Goal: Information Seeking & Learning: Learn about a topic

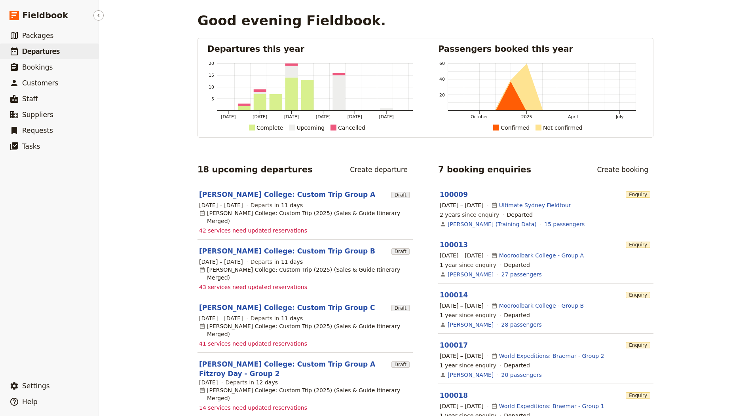
click at [61, 46] on link "​ Departures" at bounding box center [49, 52] width 99 height 16
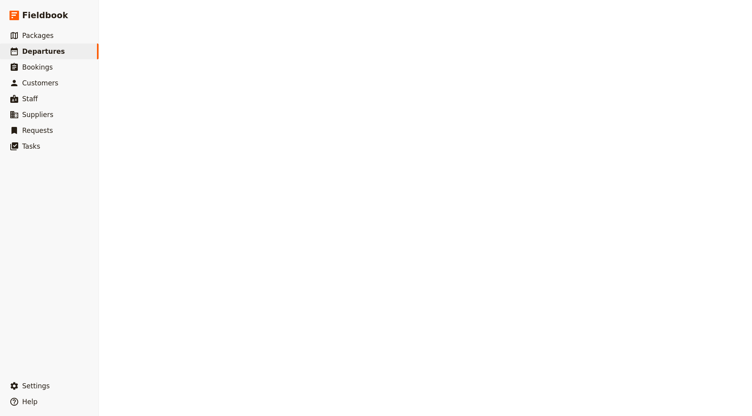
select select "CREATED_AT"
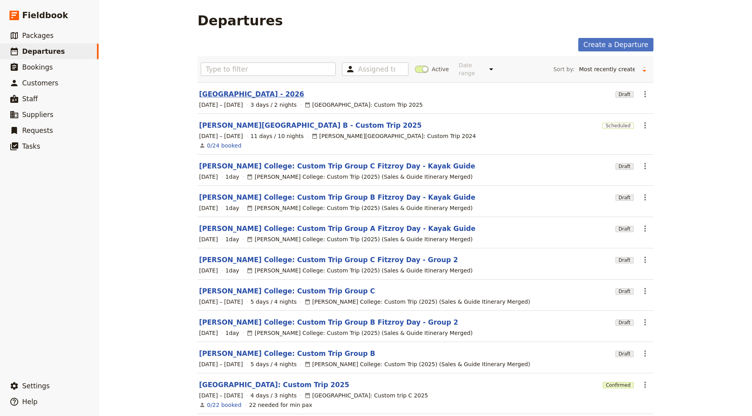
click at [302, 91] on link "[GEOGRAPHIC_DATA] - 2026" at bounding box center [251, 93] width 105 height 9
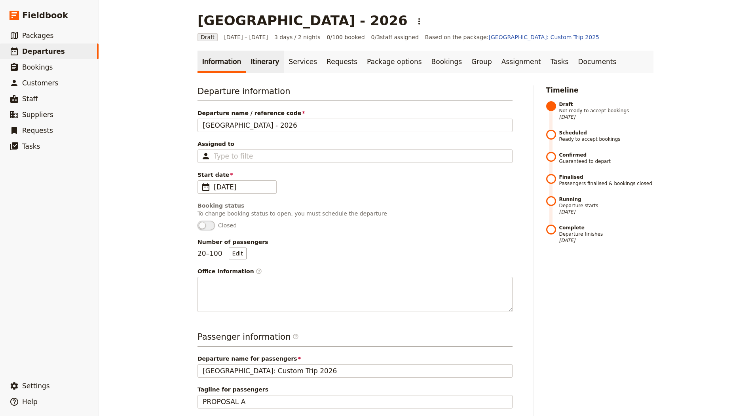
click at [262, 61] on link "Itinerary" at bounding box center [265, 62] width 38 height 22
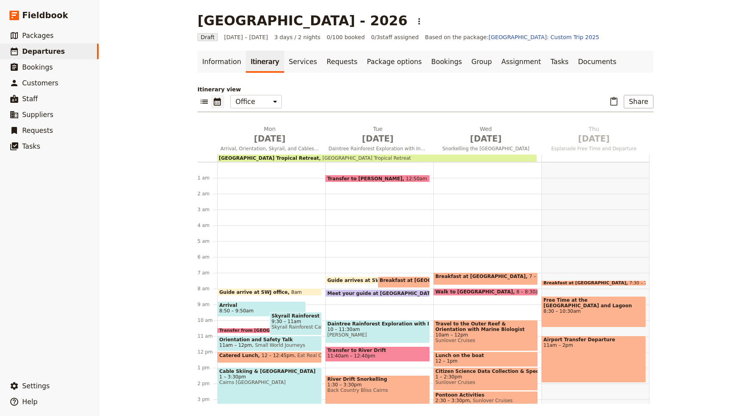
scroll to position [5, 0]
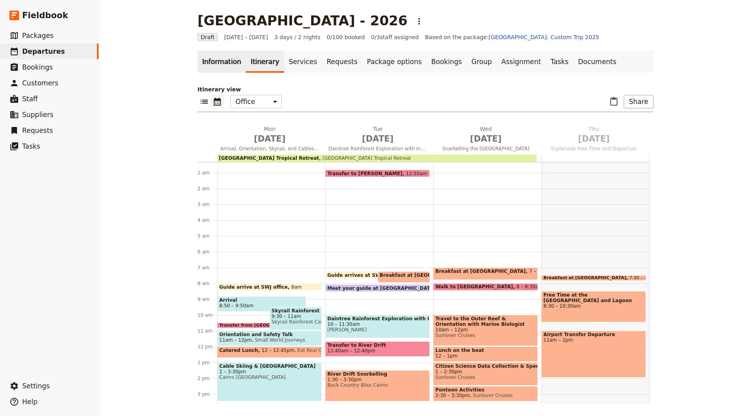
click at [214, 62] on link "Information" at bounding box center [221, 62] width 48 height 22
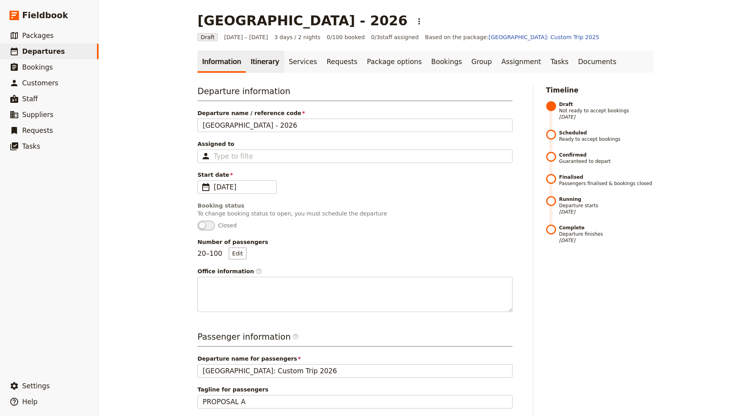
click at [256, 64] on link "Itinerary" at bounding box center [265, 62] width 38 height 22
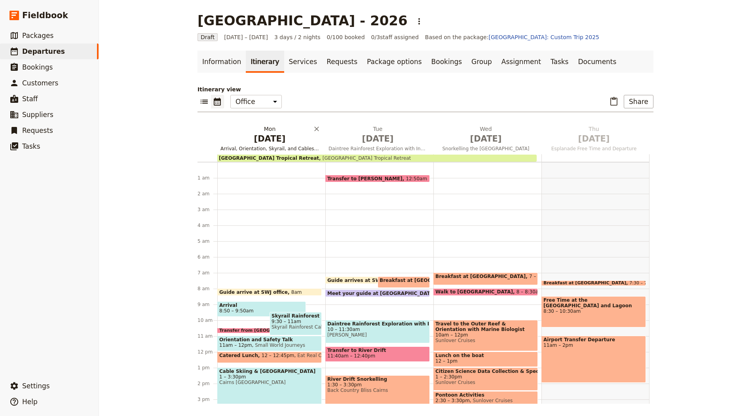
scroll to position [5, 0]
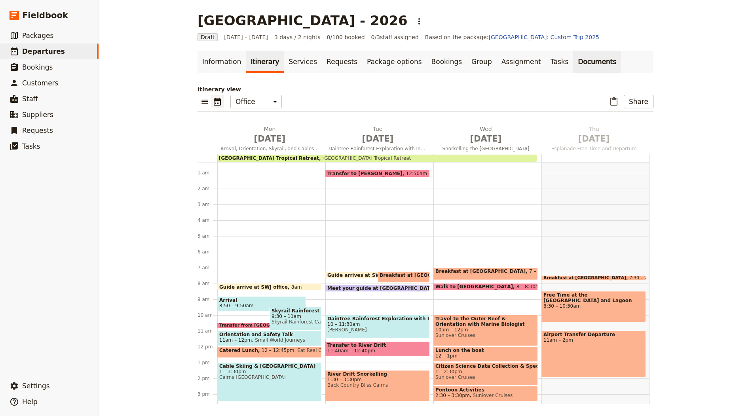
click at [573, 63] on link "Documents" at bounding box center [597, 62] width 48 height 22
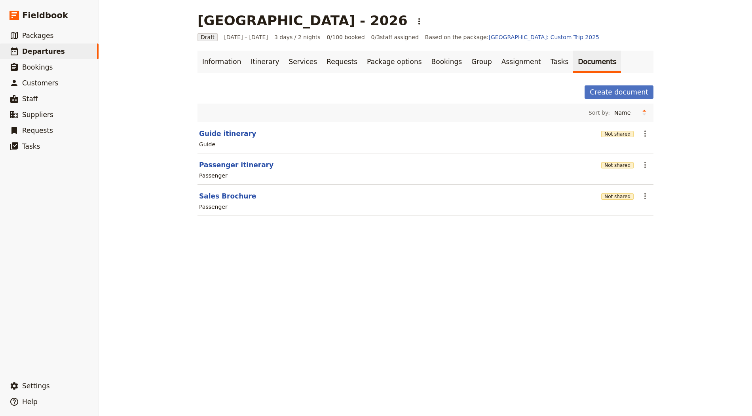
click at [241, 194] on button "Sales Brochure" at bounding box center [227, 195] width 57 height 9
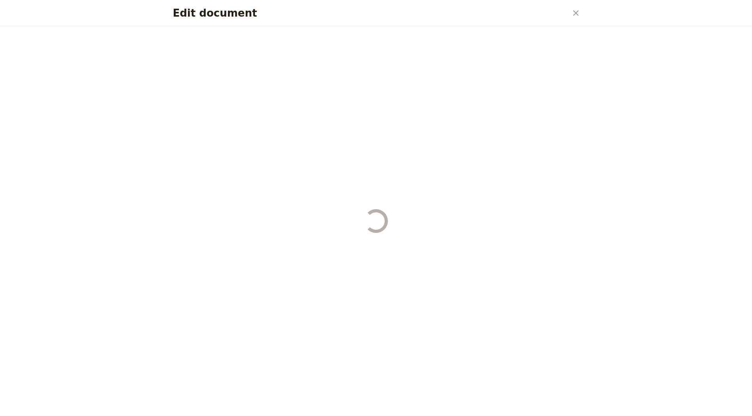
select select "PASSENGER"
select select "DEFAULT"
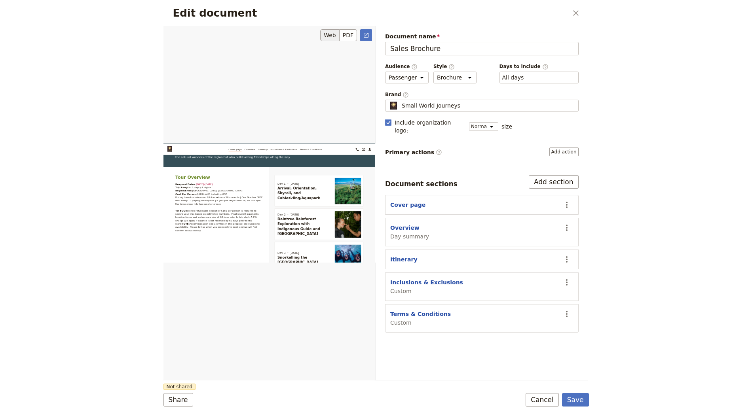
scroll to position [480, 0]
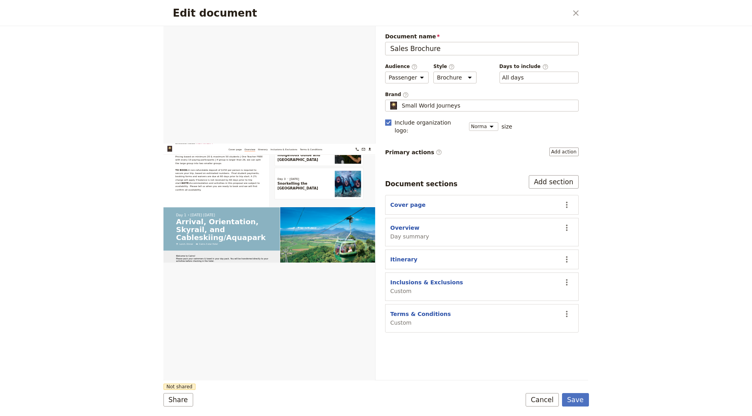
click at [573, 2] on div "Edit document ​" at bounding box center [375, 13] width 425 height 26
click at [573, 15] on icon "Close dialog" at bounding box center [575, 12] width 9 height 9
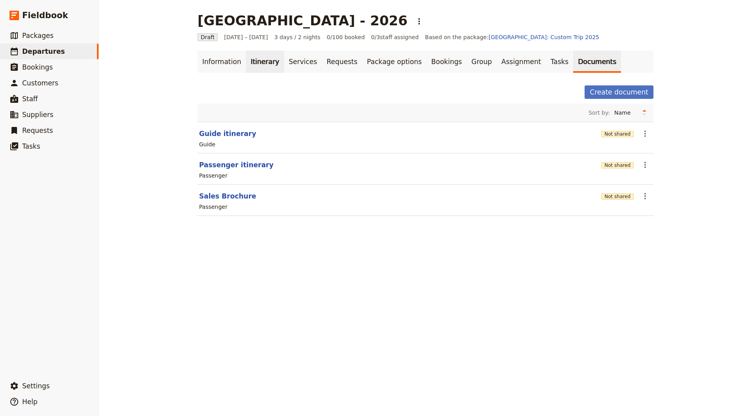
click at [267, 52] on link "Itinerary" at bounding box center [265, 62] width 38 height 22
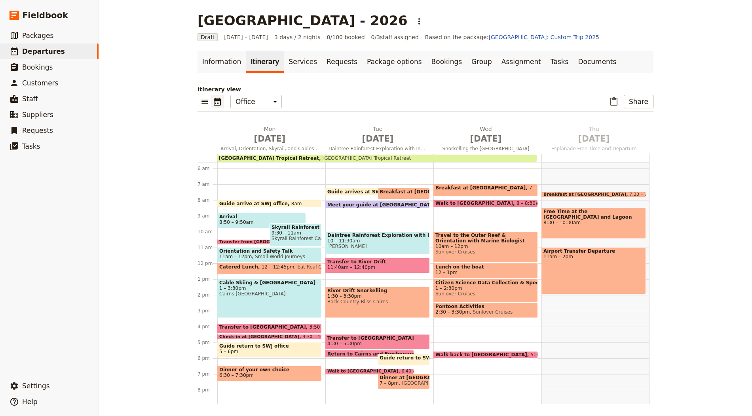
scroll to position [82, 0]
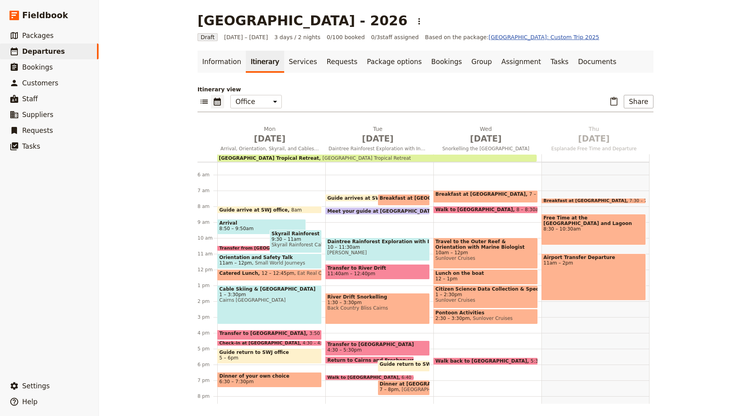
click at [515, 36] on link "[GEOGRAPHIC_DATA]: Custom Trip 2025" at bounding box center [543, 37] width 111 height 6
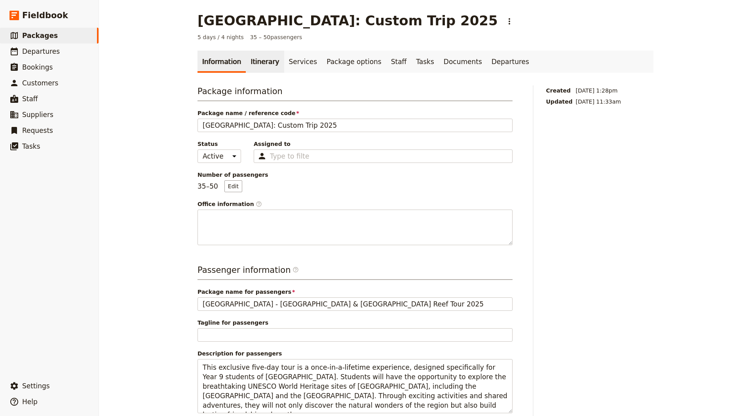
click at [246, 56] on link "Itinerary" at bounding box center [265, 62] width 38 height 22
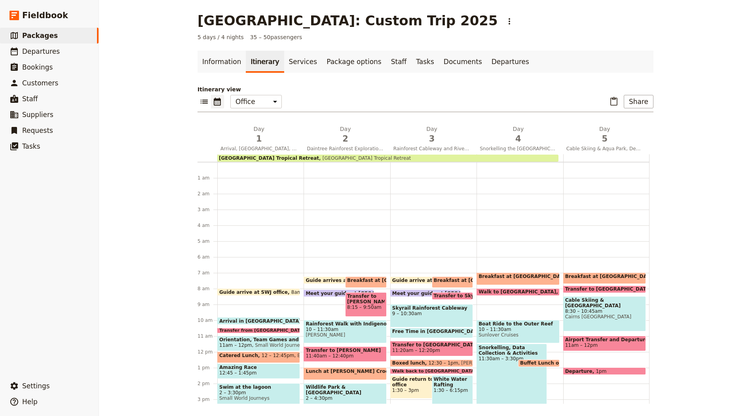
scroll to position [103, 0]
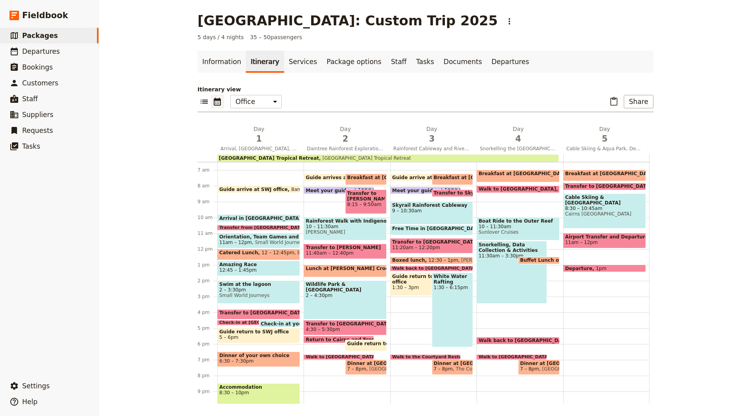
click at [261, 62] on link "Itinerary" at bounding box center [265, 62] width 38 height 22
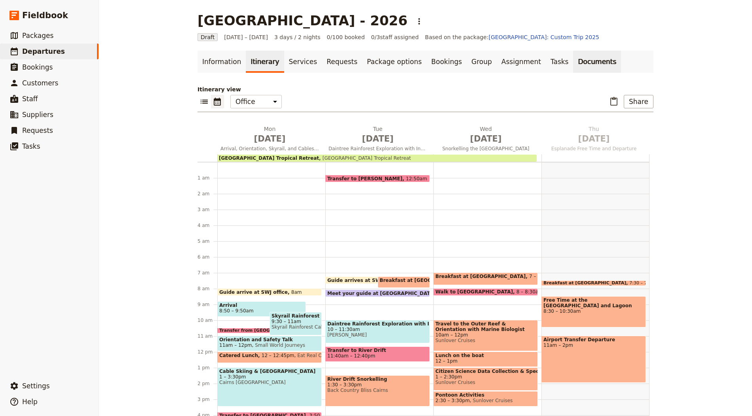
click at [573, 57] on link "Documents" at bounding box center [597, 62] width 48 height 22
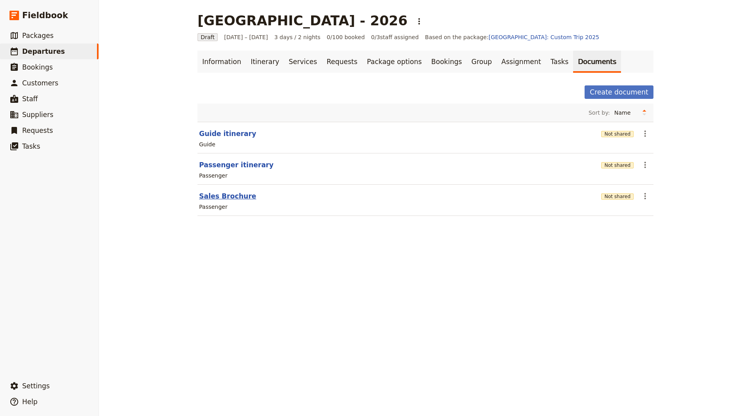
click at [221, 195] on button "Sales Brochure" at bounding box center [227, 195] width 57 height 9
select select "PASSENGER"
select select "DEFAULT"
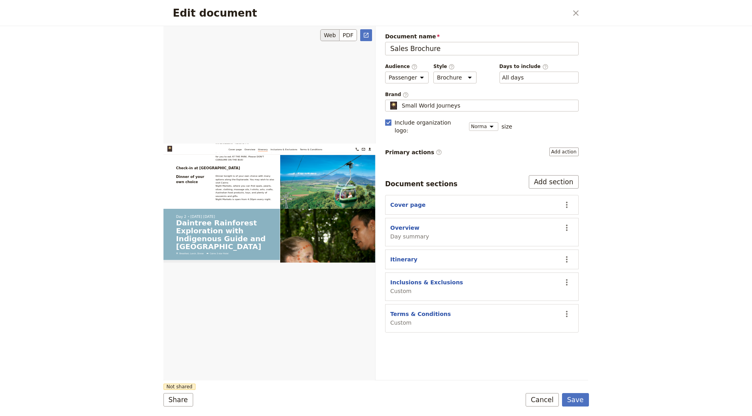
scroll to position [1256, 0]
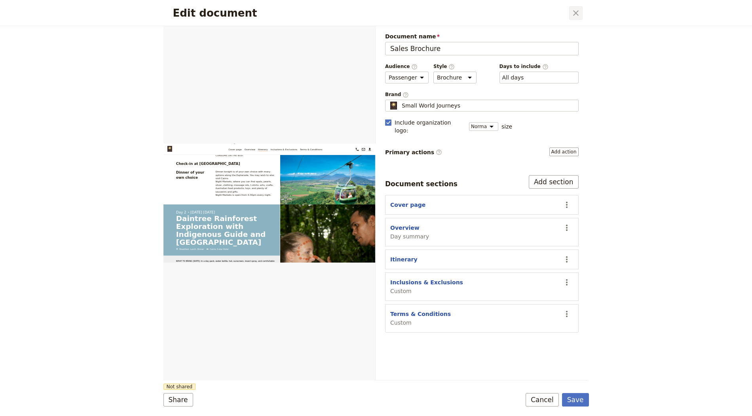
click at [576, 15] on icon "Close dialog" at bounding box center [575, 12] width 9 height 9
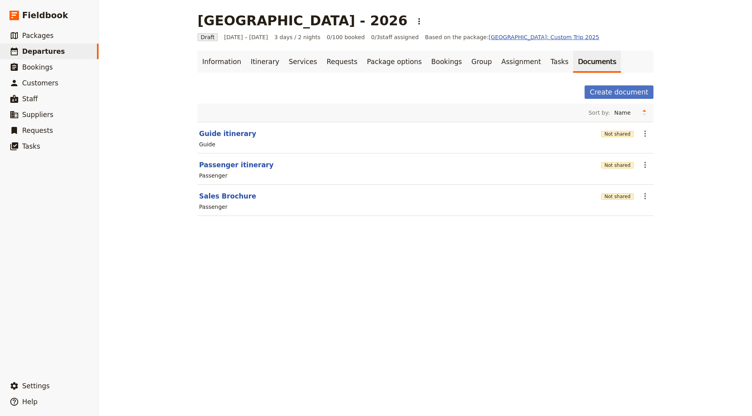
click at [488, 38] on link "[GEOGRAPHIC_DATA]: Custom Trip 2025" at bounding box center [543, 37] width 111 height 6
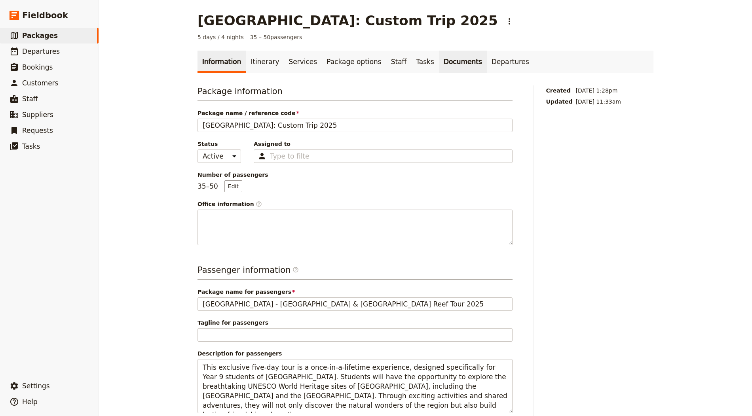
click at [449, 63] on link "Documents" at bounding box center [463, 62] width 48 height 22
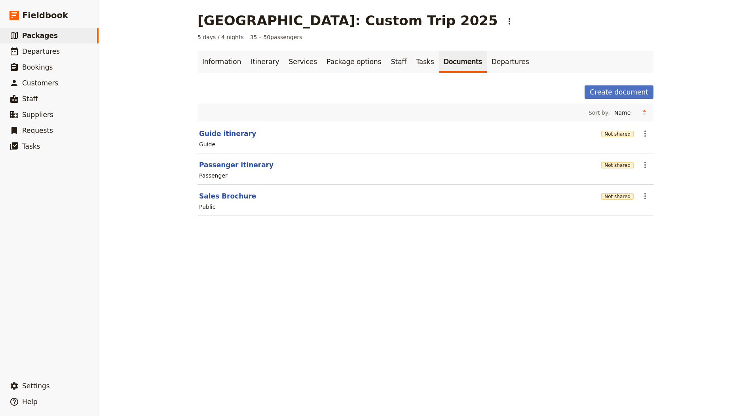
click at [241, 188] on section "Sales Brochure Not shared ​ Public" at bounding box center [425, 200] width 456 height 31
click at [239, 191] on button "Sales Brochure" at bounding box center [227, 195] width 57 height 9
select select "DEFAULT"
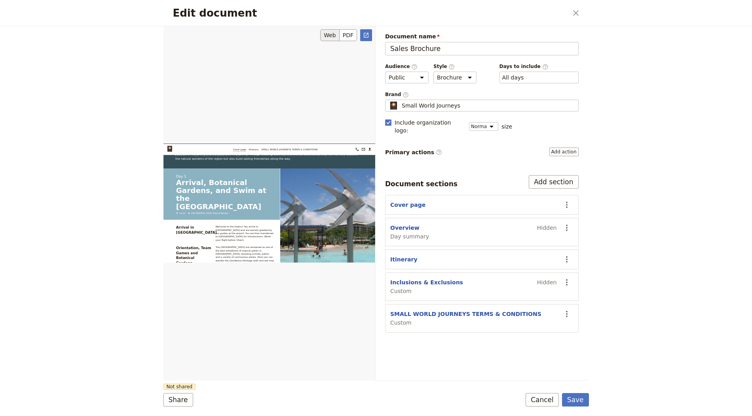
scroll to position [301, 0]
click at [565, 13] on h2 "Edit document" at bounding box center [370, 13] width 394 height 12
click at [579, 13] on icon "Close dialog" at bounding box center [575, 12] width 9 height 9
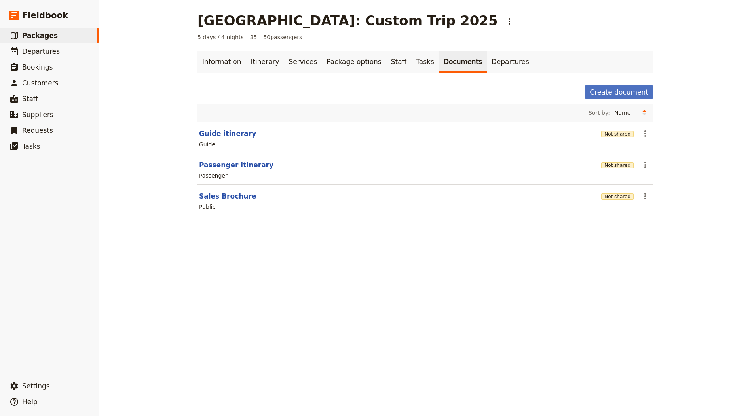
click at [228, 197] on button "Sales Brochure" at bounding box center [227, 195] width 57 height 9
select select "DEFAULT"
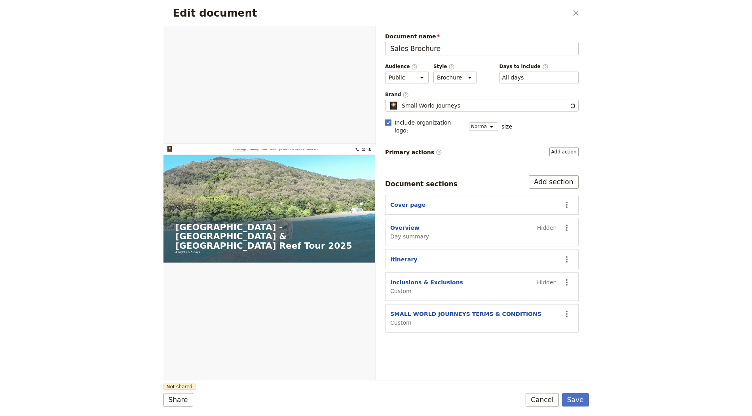
scroll to position [0, 0]
click at [404, 256] on button "Itinerary" at bounding box center [403, 260] width 27 height 8
select select "ITINERARY"
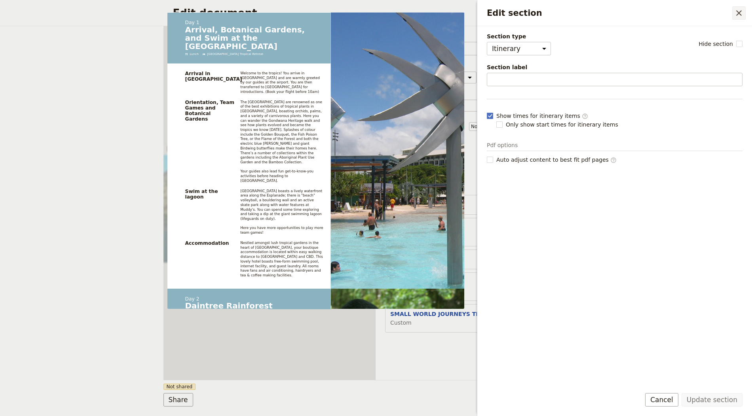
click at [736, 16] on icon "Close drawer" at bounding box center [738, 12] width 9 height 9
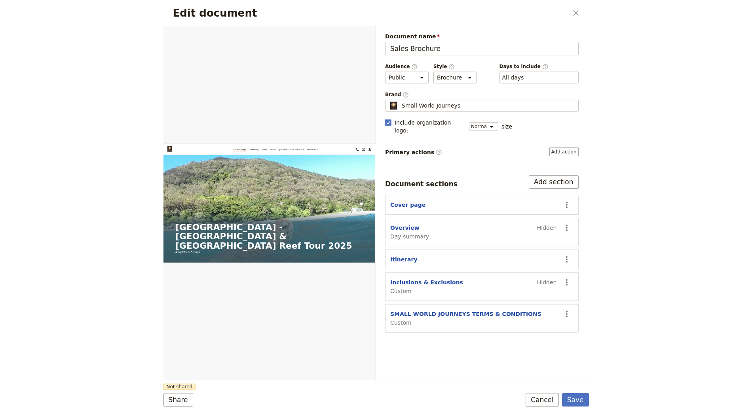
click at [387, 130] on div "Document name Sales Brochure Preview Audience ​ Public Passenger Guide Style ​ …" at bounding box center [481, 182] width 193 height 300
click at [406, 256] on button "Itinerary" at bounding box center [403, 260] width 27 height 8
select select "ITINERARY"
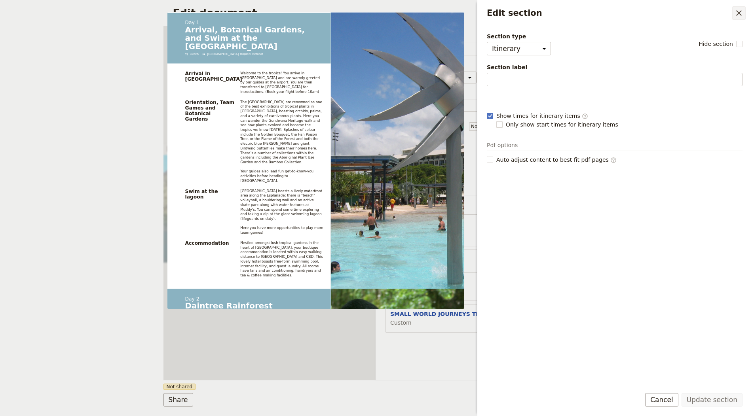
click at [739, 15] on icon "Close drawer" at bounding box center [738, 12] width 9 height 9
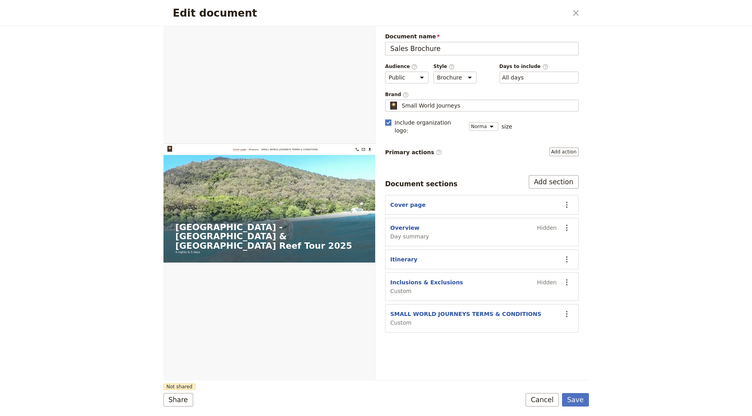
click at [458, 304] on section "SMALL WORLD JOURNEYS TERMS & CONDITIONS Custom ​" at bounding box center [481, 318] width 193 height 28
click at [415, 279] on button "Inclusions & Exclusions" at bounding box center [426, 283] width 73 height 8
select select "CUSTOM"
select select "default"
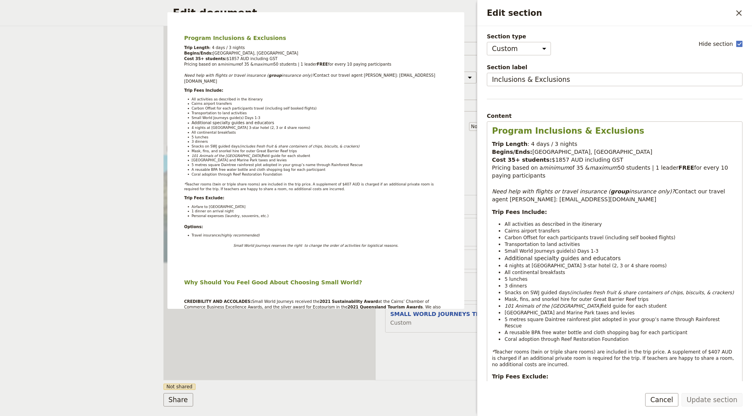
click at [730, 21] on div "Edit section ​" at bounding box center [614, 13] width 275 height 26
click at [738, 20] on div "Edit section ​" at bounding box center [614, 13] width 275 height 26
click at [733, 9] on button "​" at bounding box center [738, 12] width 13 height 13
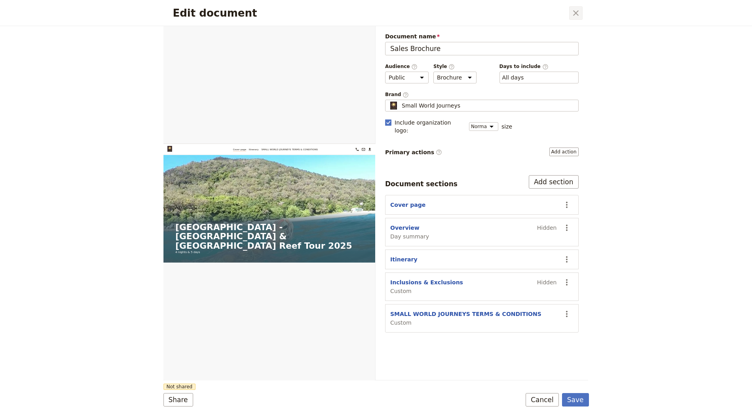
click at [575, 7] on button "​" at bounding box center [575, 12] width 13 height 13
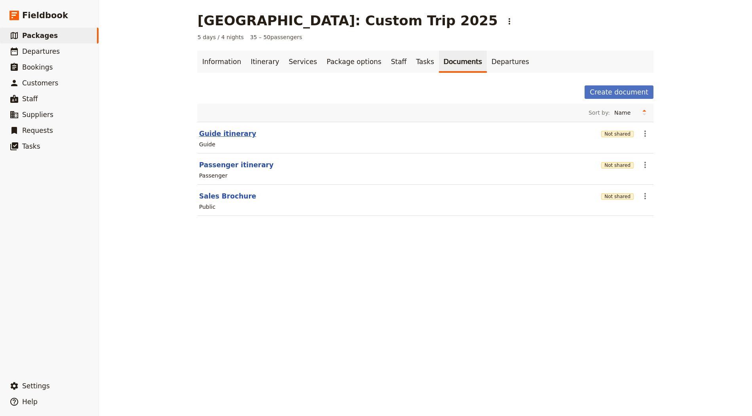
click at [229, 134] on button "Guide itinerary" at bounding box center [227, 133] width 57 height 9
select select "STAFF"
select select "RUN_SHEET"
select select "DEFAULT"
click at [227, 130] on button "Guide itinerary" at bounding box center [227, 133] width 57 height 9
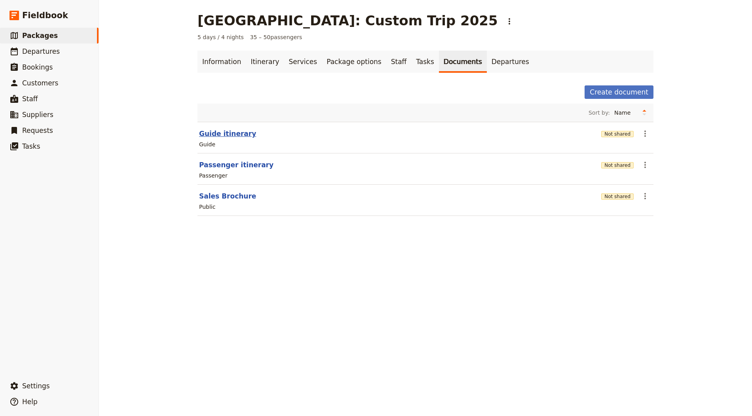
select select "STAFF"
select select "RUN_SHEET"
select select "DEFAULT"
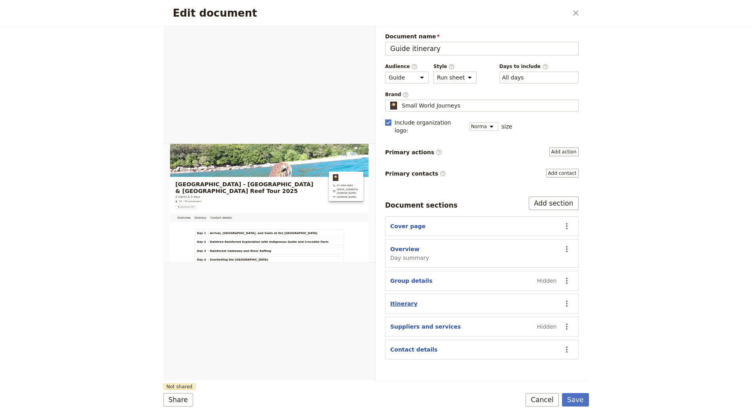
click at [405, 300] on button "Itinerary" at bounding box center [403, 304] width 27 height 8
select select "ITINERARY"
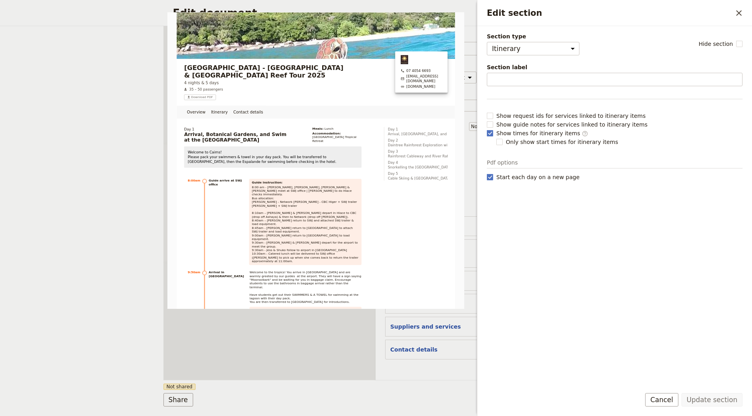
click at [740, 21] on div "Edit section ​" at bounding box center [614, 13] width 275 height 26
click at [738, 15] on icon "Close drawer" at bounding box center [738, 12] width 9 height 9
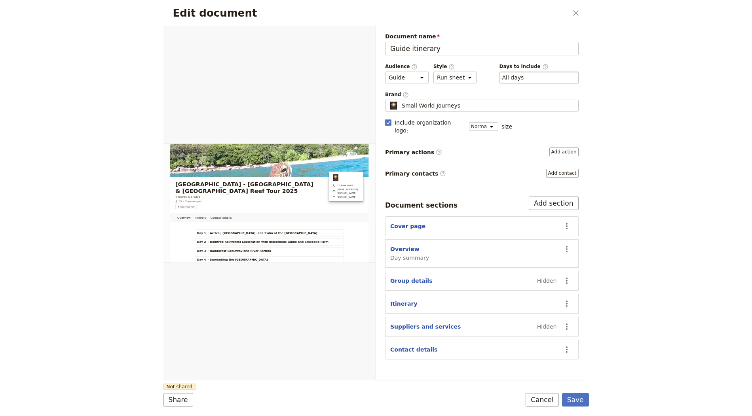
click at [542, 80] on div "​ All days 1, 2, 3, 4, 5" at bounding box center [538, 78] width 79 height 12
click at [524, 80] on button "​ All days" at bounding box center [513, 78] width 22 height 8
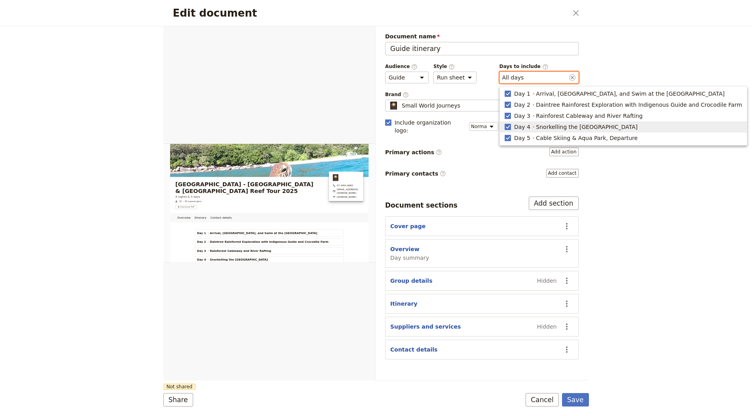
click at [521, 125] on span "Day 4" at bounding box center [522, 127] width 16 height 8
type input "1, 2, 3, 5"
checkbox input "false"
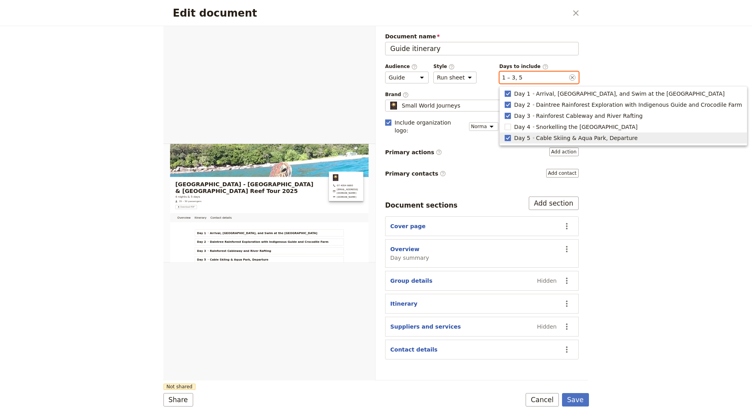
click at [521, 136] on span "Day 5" at bounding box center [522, 138] width 16 height 8
type input "1, 2, 3"
checkbox input "false"
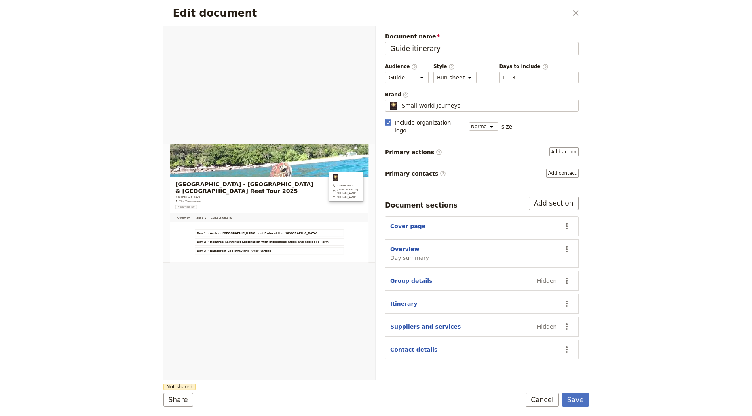
click at [657, 169] on div "Edit document ​ Overview Itinerary Contact details Web PDF ​ Document name Guid…" at bounding box center [376, 208] width 752 height 416
click at [404, 300] on button "Itinerary" at bounding box center [403, 304] width 27 height 8
select select "ITINERARY"
click at [412, 245] on button "Overview" at bounding box center [404, 249] width 29 height 8
select select "DAY_SUMMARY"
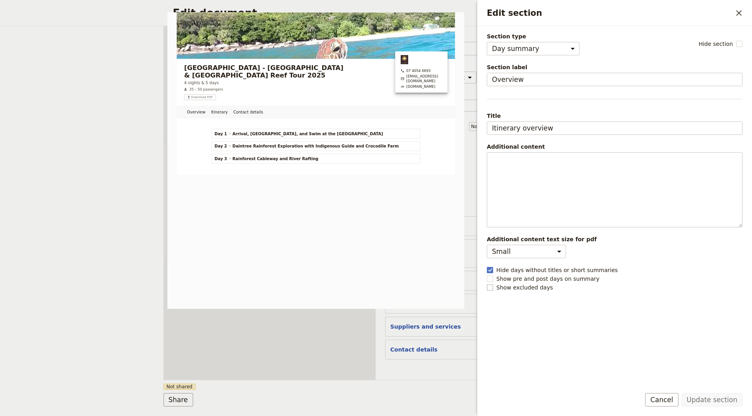
click at [507, 284] on span "Show excluded days" at bounding box center [524, 288] width 57 height 8
click at [487, 284] on input "Show excluded days" at bounding box center [486, 283] width 0 height 0
checkbox input "true"
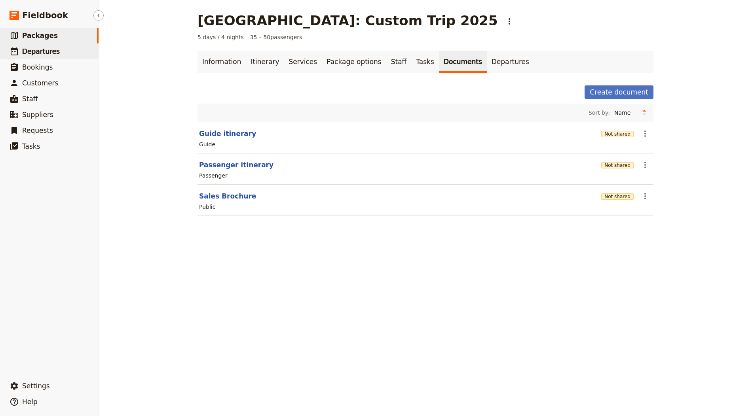
click at [75, 55] on link "​ Departures" at bounding box center [49, 52] width 99 height 16
select select "CREATED_AT"
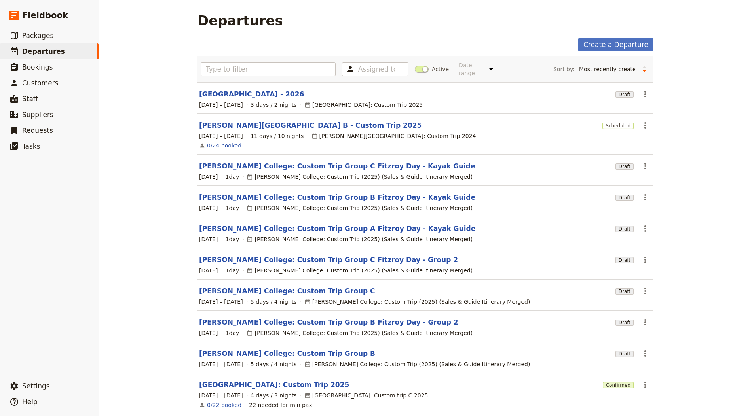
click at [243, 95] on link "[GEOGRAPHIC_DATA] - 2026" at bounding box center [251, 93] width 105 height 9
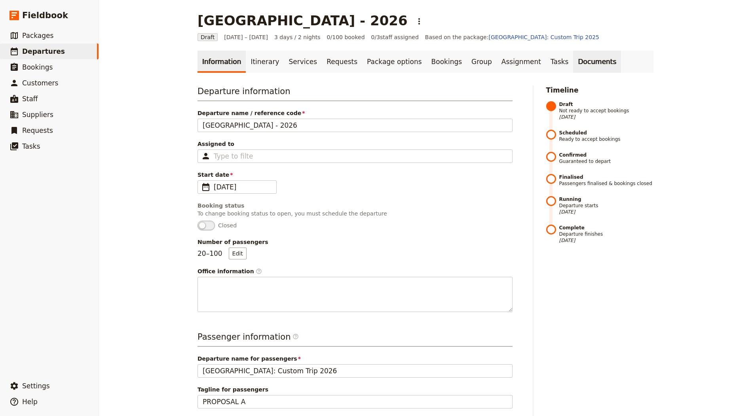
click at [573, 61] on link "Documents" at bounding box center [597, 62] width 48 height 22
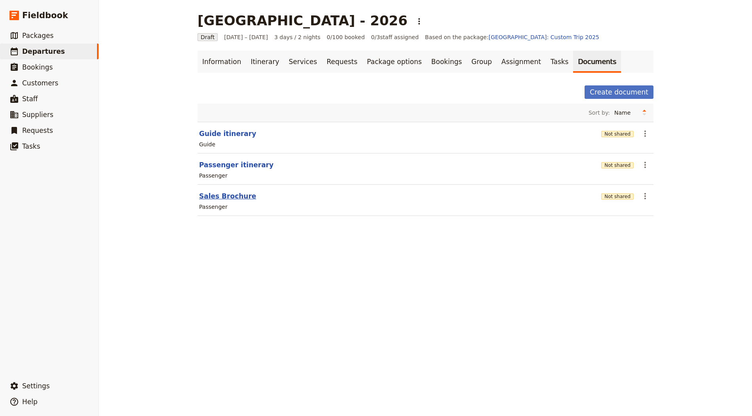
click at [220, 197] on button "Sales Brochure" at bounding box center [227, 195] width 57 height 9
select select "PASSENGER"
select select "DEFAULT"
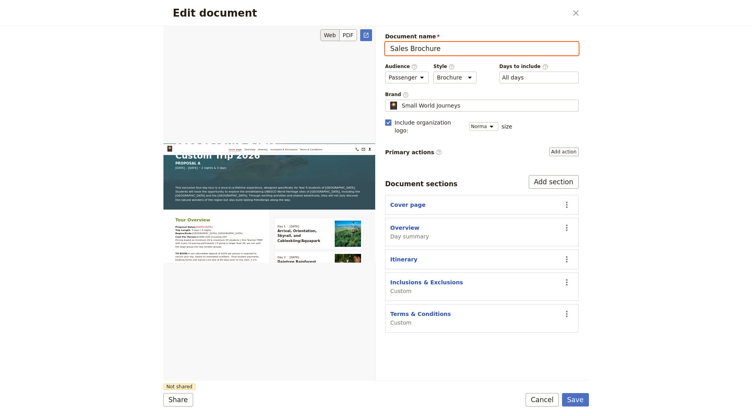
scroll to position [201, 0]
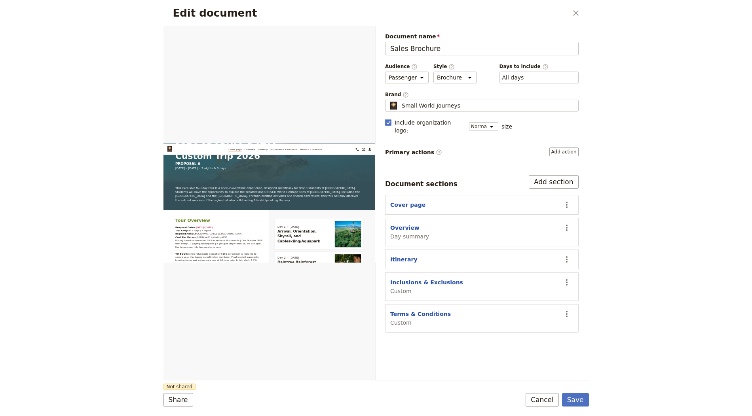
click at [582, 10] on div "Edit document ​" at bounding box center [375, 13] width 425 height 26
click at [575, 10] on icon "Close dialog" at bounding box center [575, 12] width 9 height 9
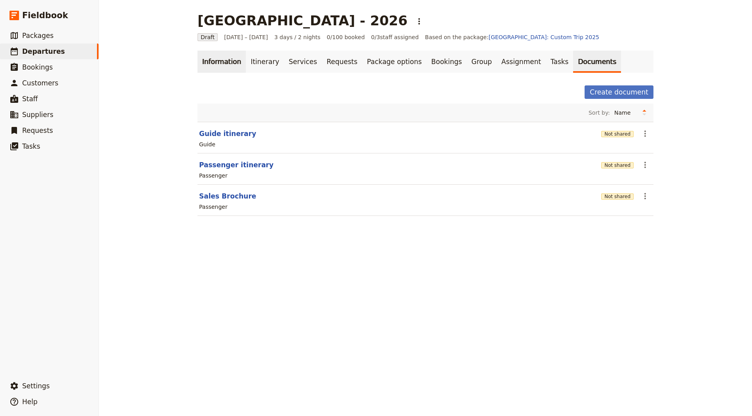
click at [222, 64] on link "Information" at bounding box center [221, 62] width 48 height 22
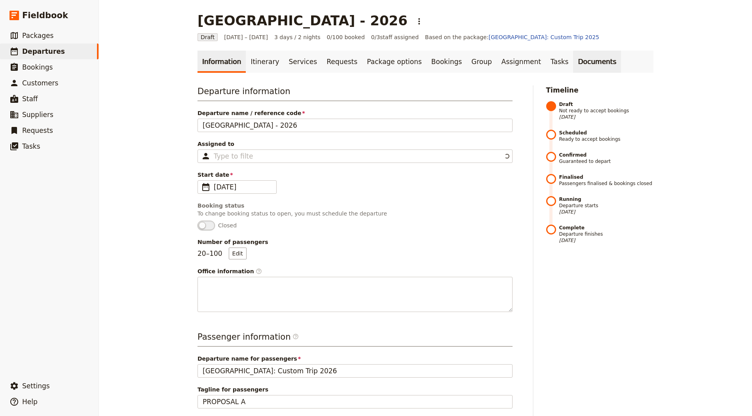
click at [573, 57] on link "Documents" at bounding box center [597, 62] width 48 height 22
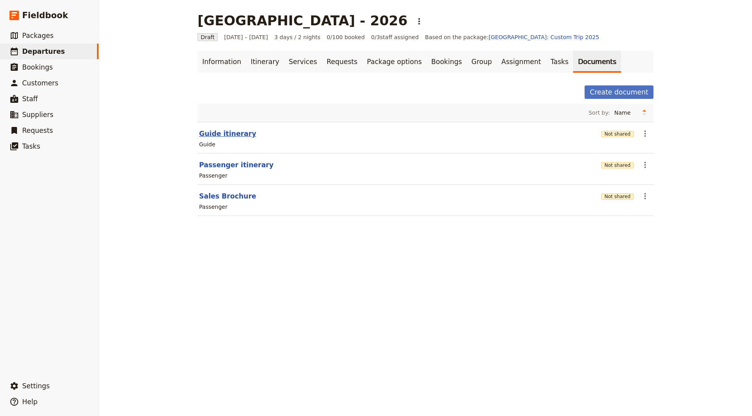
click at [223, 131] on button "Guide itinerary" at bounding box center [227, 133] width 57 height 9
select select "STAFF"
select select "RUN_SHEET"
select select "DEFAULT"
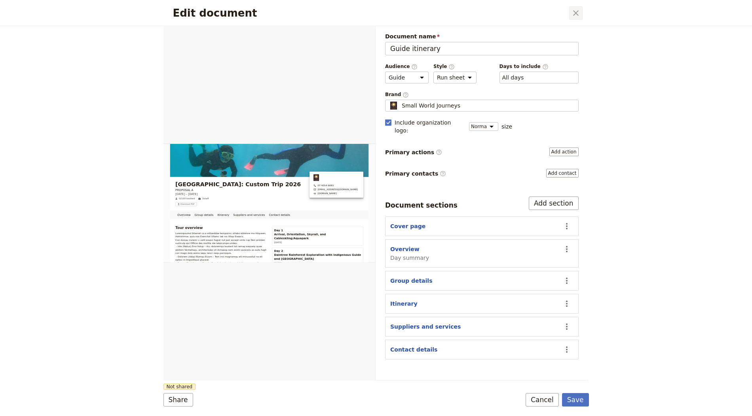
click at [580, 10] on icon "Close dialog" at bounding box center [575, 12] width 9 height 9
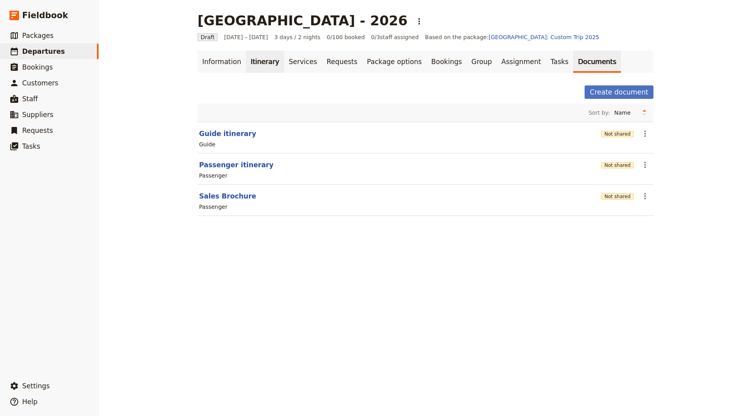
click at [260, 60] on link "Itinerary" at bounding box center [265, 62] width 38 height 22
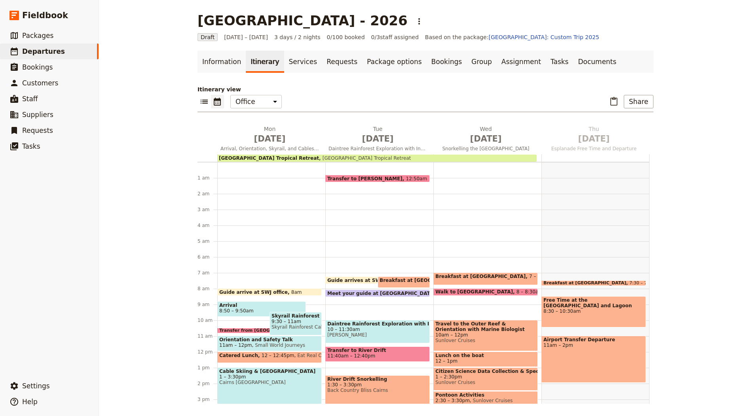
scroll to position [5, 0]
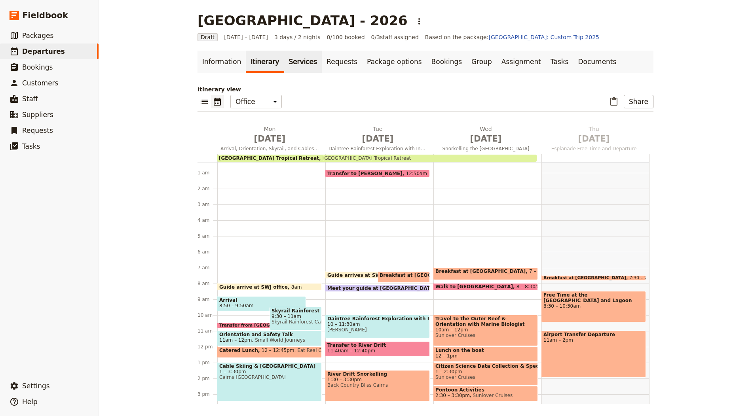
click at [299, 58] on link "Services" at bounding box center [303, 62] width 38 height 22
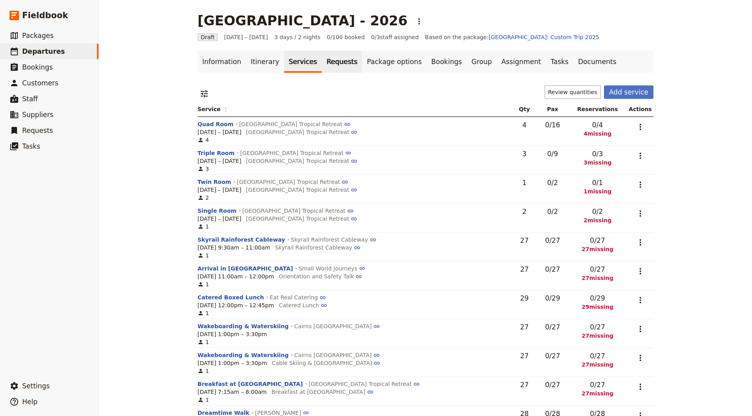
click at [339, 56] on link "Requests" at bounding box center [342, 62] width 40 height 22
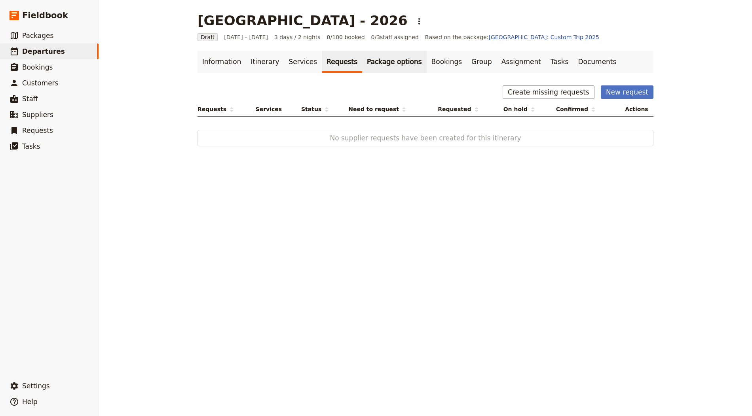
click at [368, 66] on link "Package options" at bounding box center [394, 62] width 64 height 22
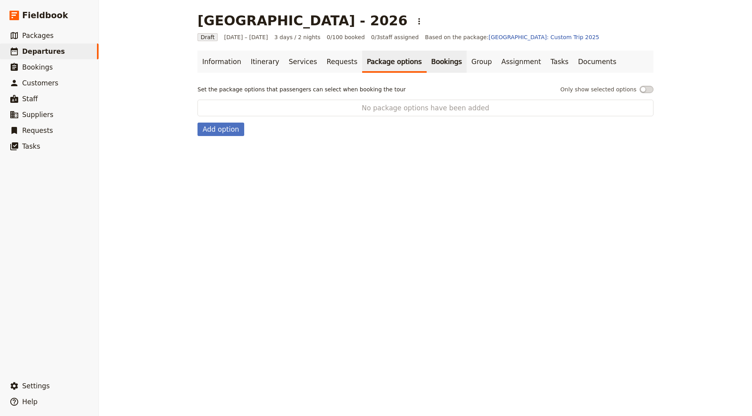
click at [427, 70] on link "Bookings" at bounding box center [447, 62] width 40 height 22
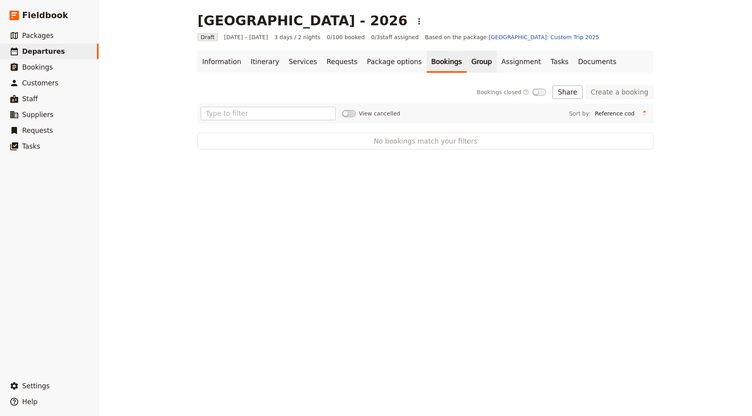
click at [466, 67] on link "Group" at bounding box center [481, 62] width 30 height 22
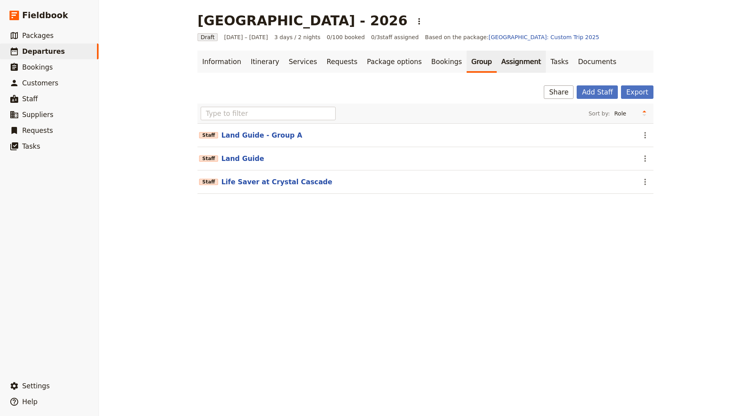
click at [497, 64] on link "Assignment" at bounding box center [521, 62] width 49 height 22
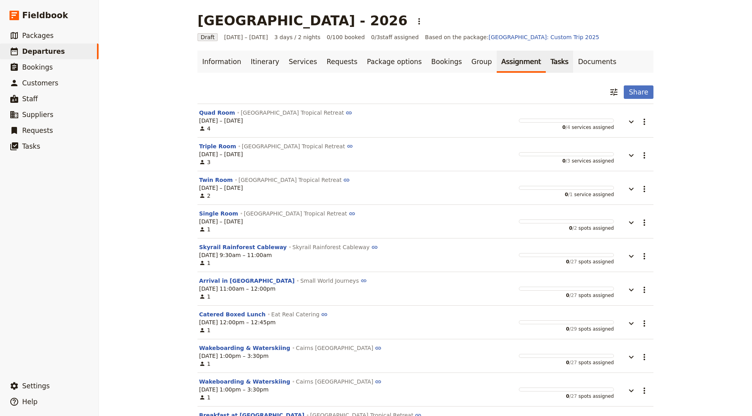
click at [546, 63] on link "Tasks" at bounding box center [560, 62] width 28 height 22
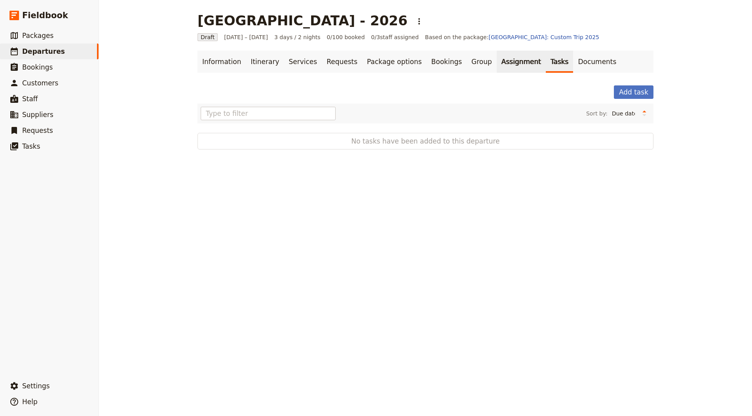
click at [497, 64] on link "Assignment" at bounding box center [521, 62] width 49 height 22
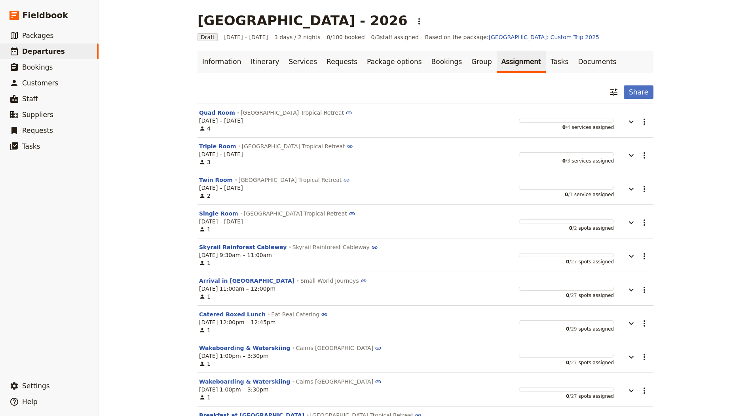
click at [518, 64] on link "Assignment" at bounding box center [521, 62] width 49 height 22
click at [573, 62] on link "Documents" at bounding box center [597, 62] width 48 height 22
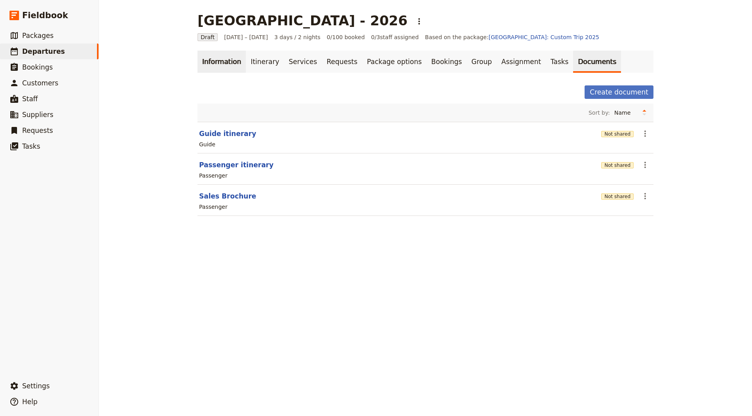
click at [218, 57] on link "Information" at bounding box center [221, 62] width 48 height 22
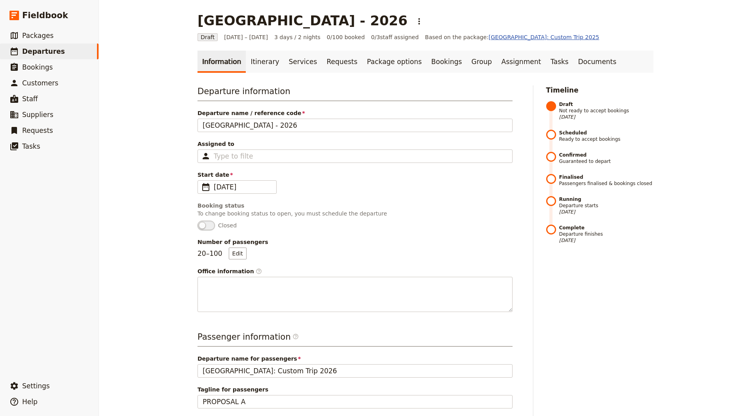
click at [513, 35] on link "[GEOGRAPHIC_DATA]: Custom Trip 2025" at bounding box center [543, 37] width 111 height 6
click at [246, 68] on link "Itinerary" at bounding box center [265, 62] width 38 height 22
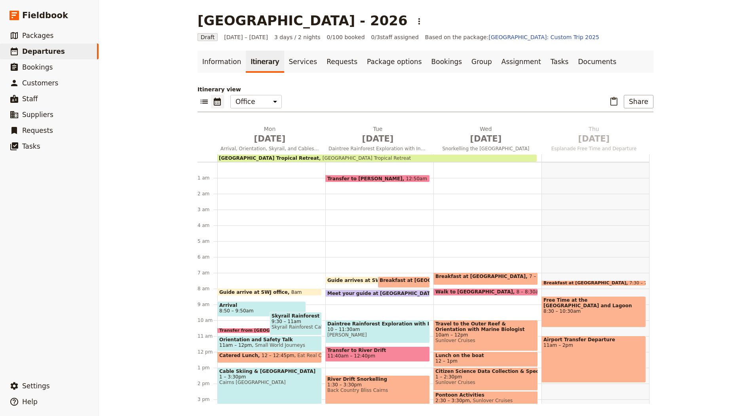
scroll to position [5, 0]
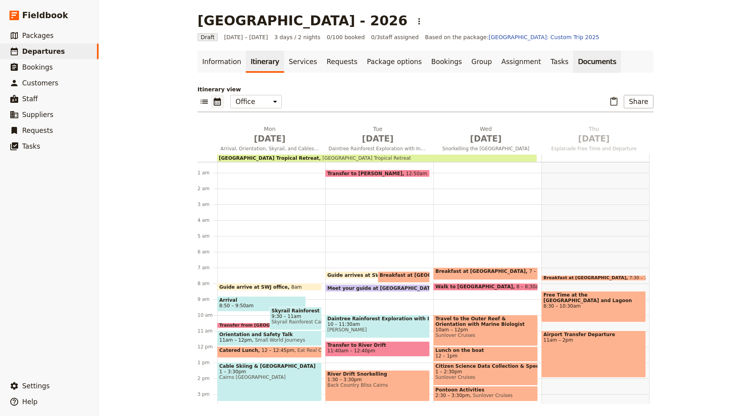
click at [573, 69] on link "Documents" at bounding box center [597, 62] width 48 height 22
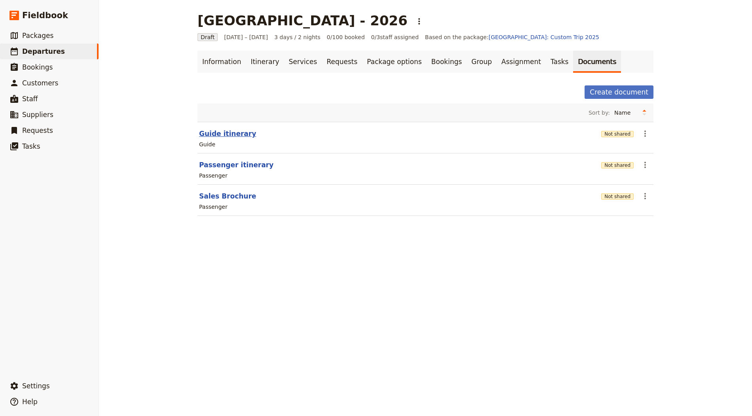
click at [235, 133] on button "Guide itinerary" at bounding box center [227, 133] width 57 height 9
select select "STAFF"
select select "RUN_SHEET"
select select "DEFAULT"
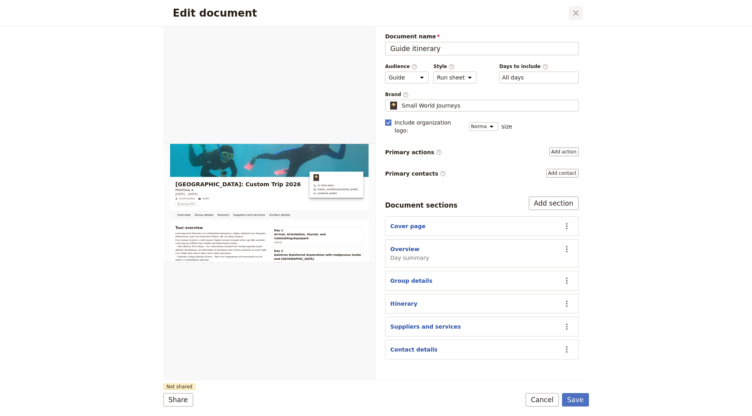
click at [576, 15] on icon "Close dialog" at bounding box center [575, 12] width 9 height 9
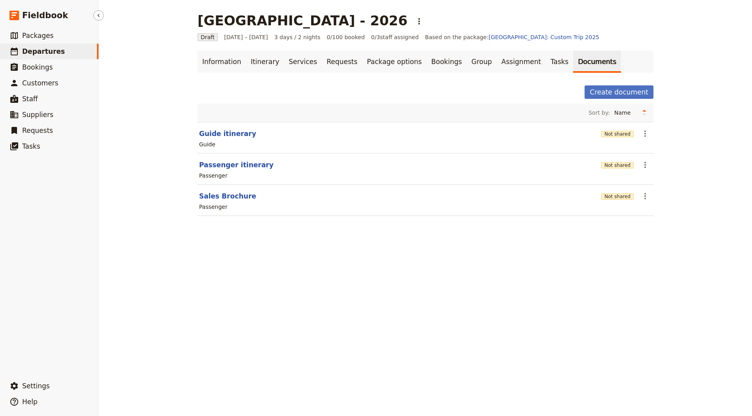
click at [50, 50] on span "Departures" at bounding box center [43, 51] width 43 height 8
select select "CREATED_AT"
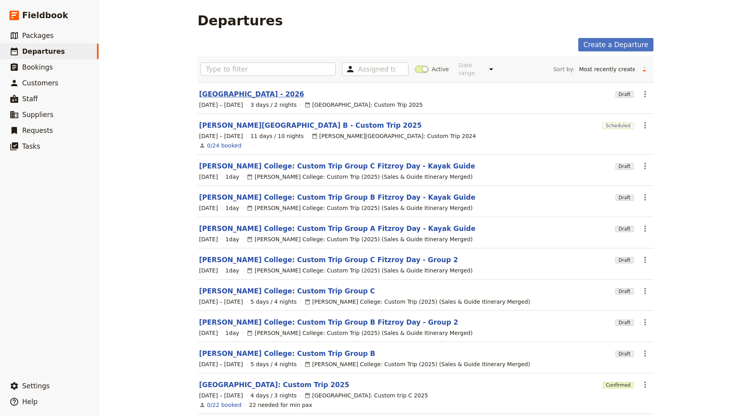
click at [282, 91] on link "[GEOGRAPHIC_DATA] - 2026" at bounding box center [251, 93] width 105 height 9
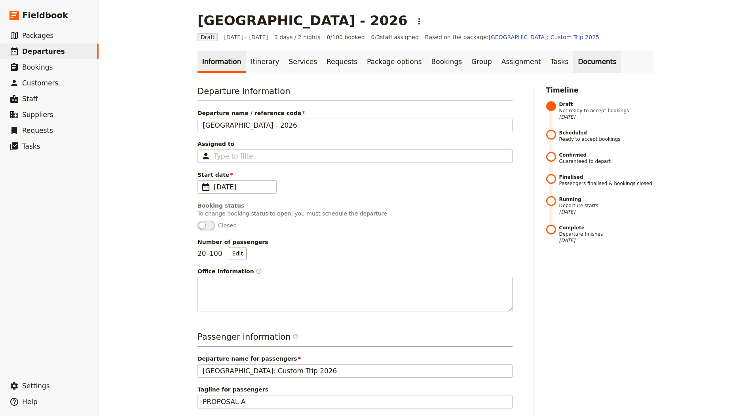
click at [573, 63] on link "Documents" at bounding box center [597, 62] width 48 height 22
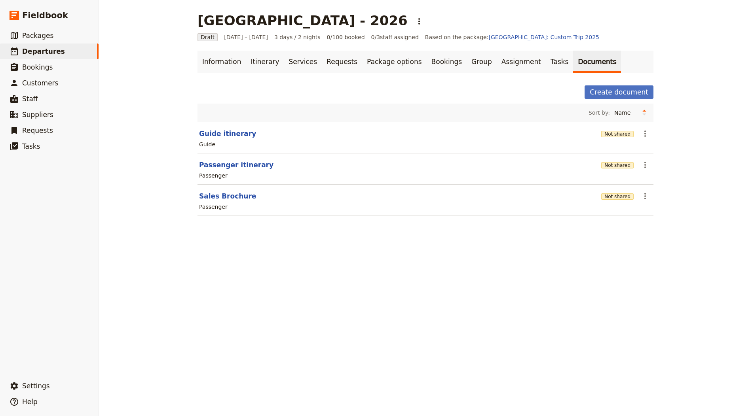
click at [224, 197] on button "Sales Brochure" at bounding box center [227, 195] width 57 height 9
select select "PASSENGER"
select select "DEFAULT"
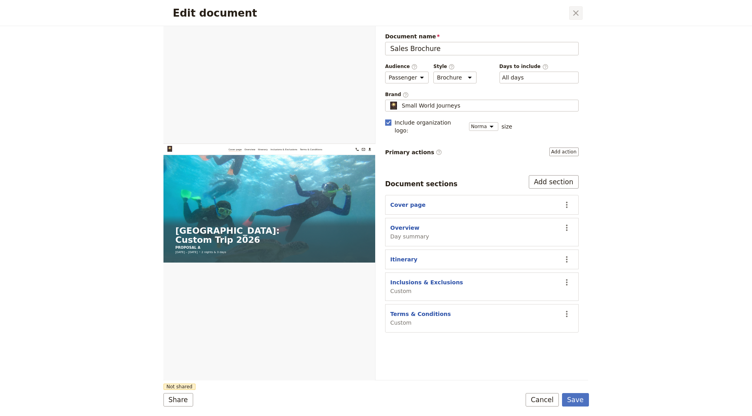
click at [573, 11] on icon "Close dialog" at bounding box center [575, 12] width 9 height 9
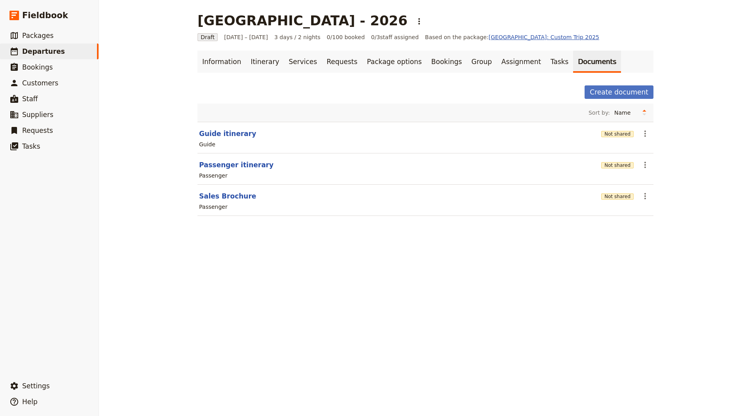
click at [489, 36] on link "[GEOGRAPHIC_DATA]: Custom Trip 2025" at bounding box center [543, 37] width 111 height 6
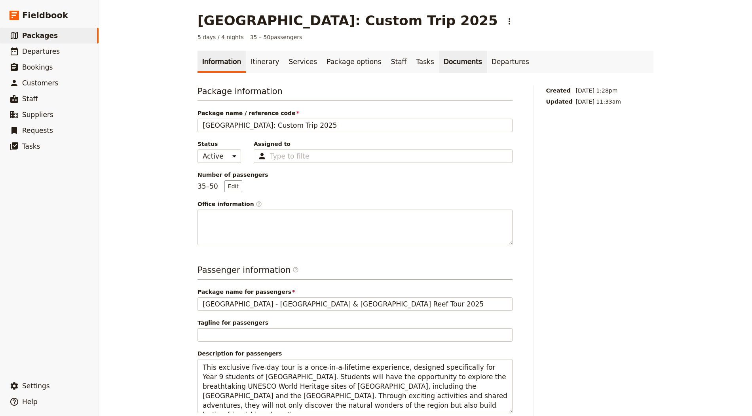
click at [454, 72] on link "Documents" at bounding box center [463, 62] width 48 height 22
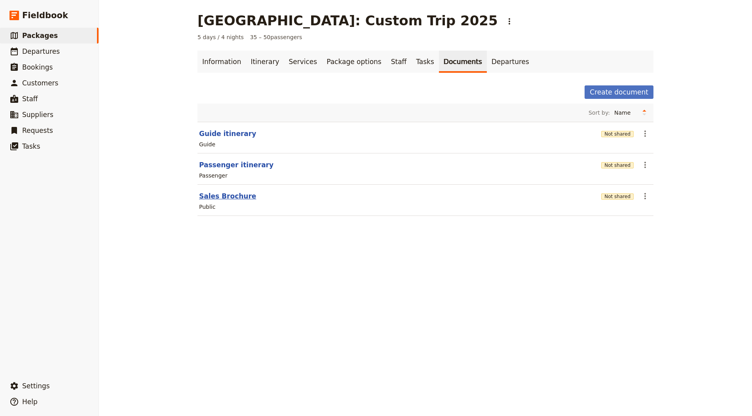
click at [220, 196] on button "Sales Brochure" at bounding box center [227, 195] width 57 height 9
select select "DEFAULT"
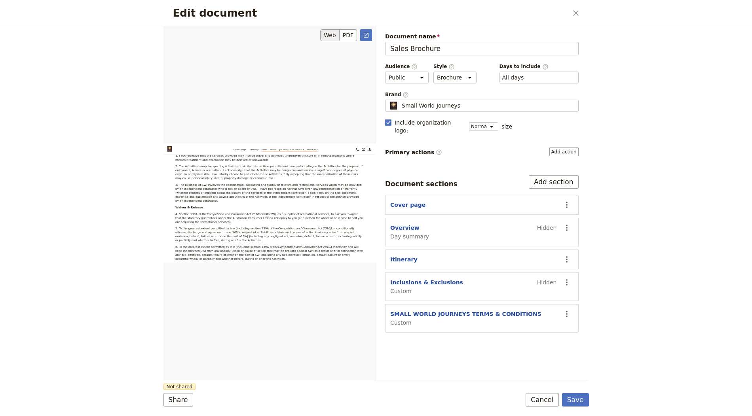
scroll to position [4703, 0]
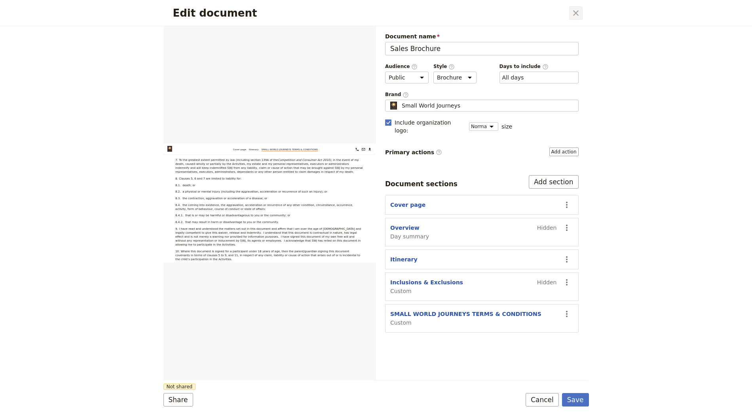
click at [575, 13] on icon "Close dialog" at bounding box center [575, 12] width 9 height 9
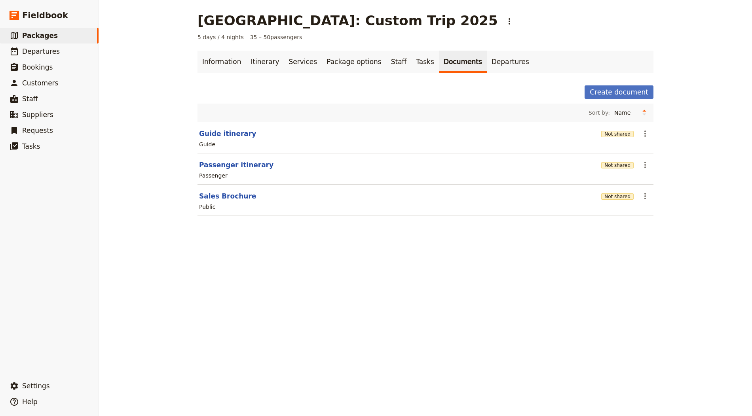
click at [249, 74] on div "Information Itinerary Services Package options Staff Tasks Documents Departures…" at bounding box center [425, 138] width 456 height 175
click at [255, 58] on link "Itinerary" at bounding box center [265, 62] width 38 height 22
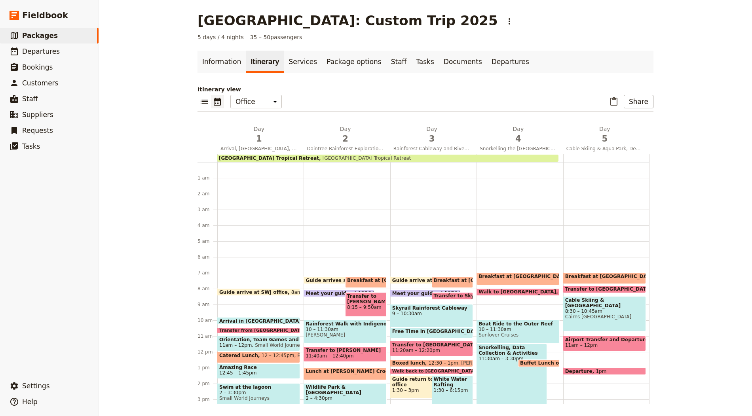
scroll to position [103, 0]
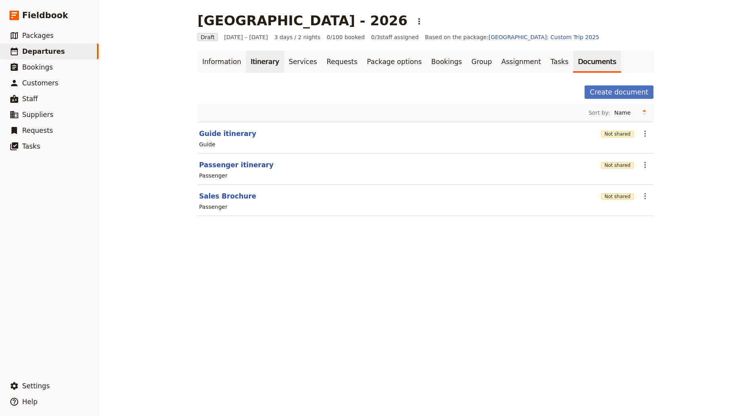
click at [257, 68] on link "Itinerary" at bounding box center [265, 62] width 38 height 22
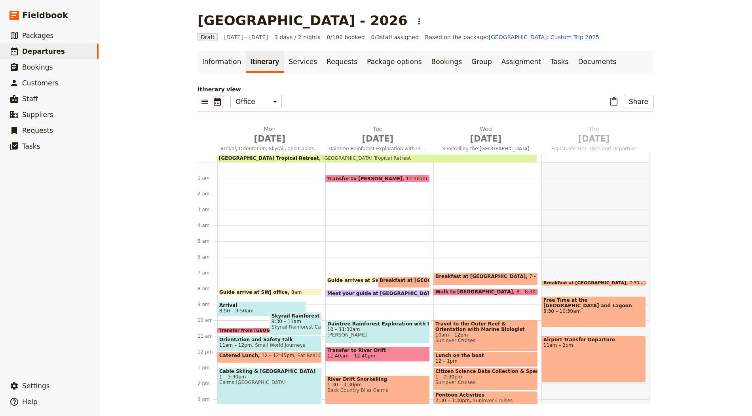
scroll to position [5, 0]
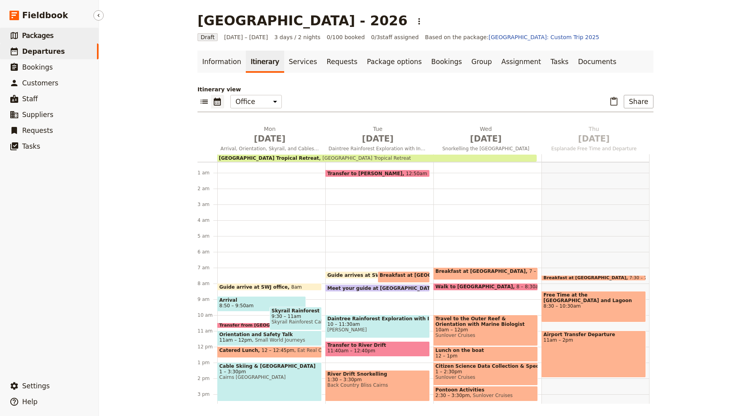
click at [53, 28] on link "​ Packages" at bounding box center [49, 36] width 99 height 16
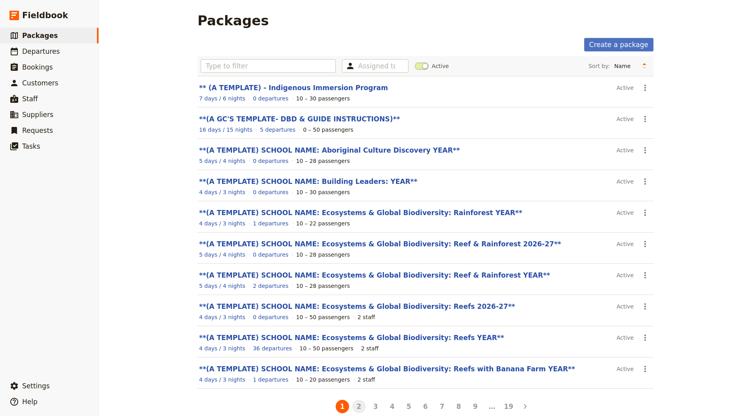
click at [359, 400] on button "2" at bounding box center [358, 406] width 13 height 13
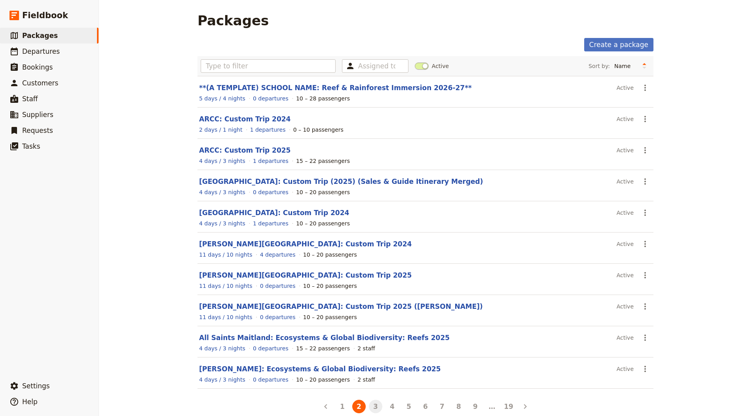
click at [379, 402] on button "3" at bounding box center [375, 406] width 13 height 13
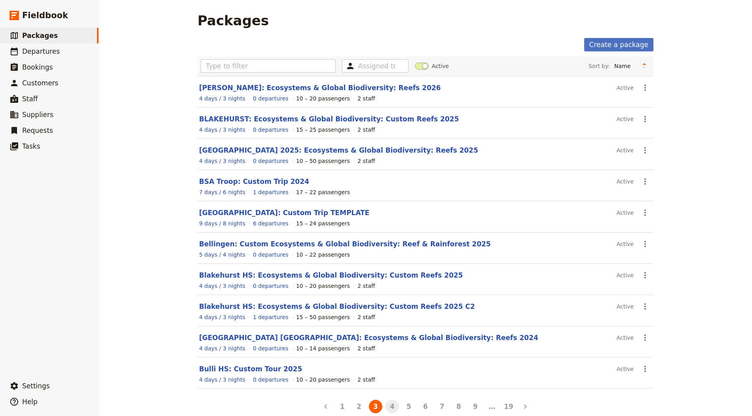
click at [392, 402] on button "4" at bounding box center [391, 406] width 13 height 13
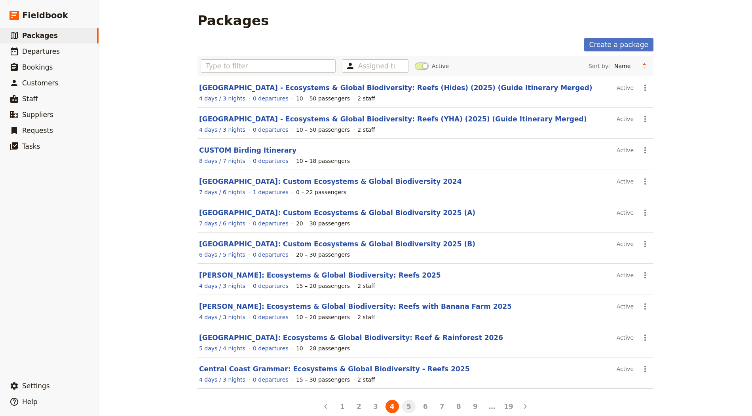
click at [407, 400] on button "5" at bounding box center [408, 406] width 13 height 13
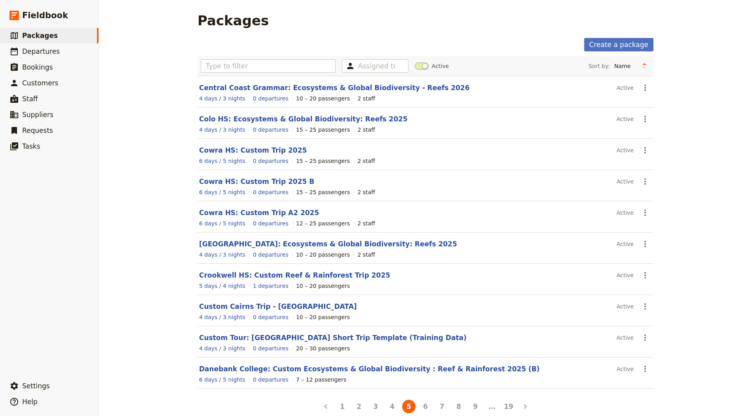
click at [426, 400] on button "6" at bounding box center [425, 406] width 13 height 13
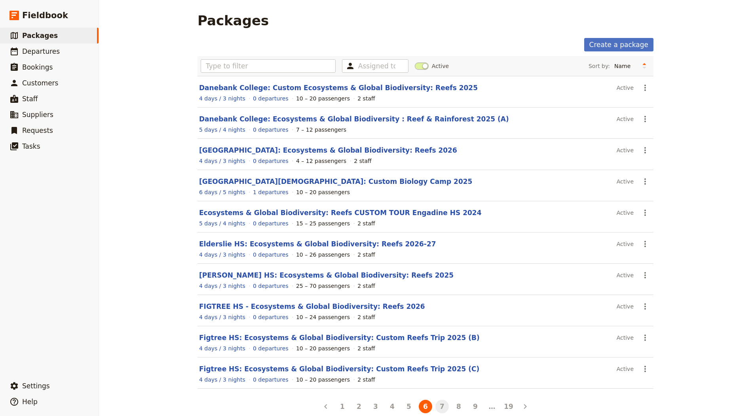
click at [444, 402] on button "7" at bounding box center [441, 406] width 13 height 13
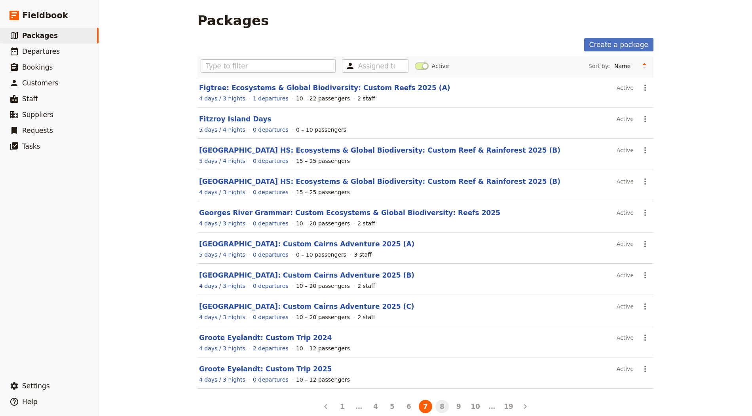
click at [439, 402] on button "8" at bounding box center [441, 406] width 13 height 13
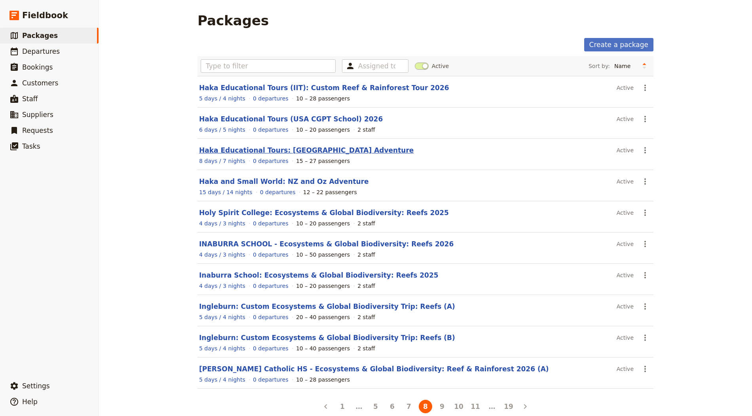
click at [324, 148] on link "Haka Educational Tours: [GEOGRAPHIC_DATA] Adventure" at bounding box center [306, 150] width 214 height 8
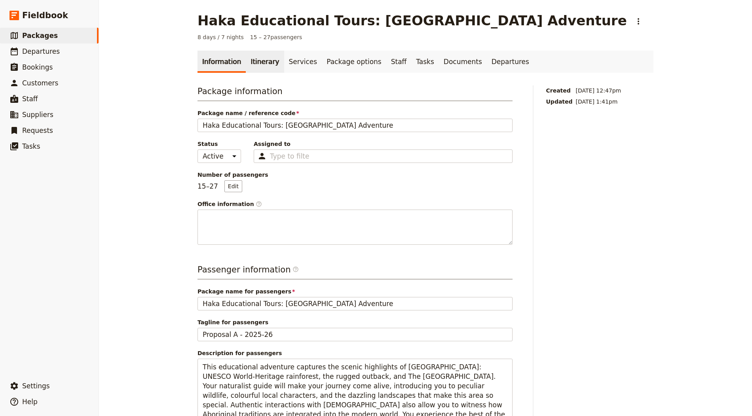
click at [265, 55] on link "Itinerary" at bounding box center [265, 62] width 38 height 22
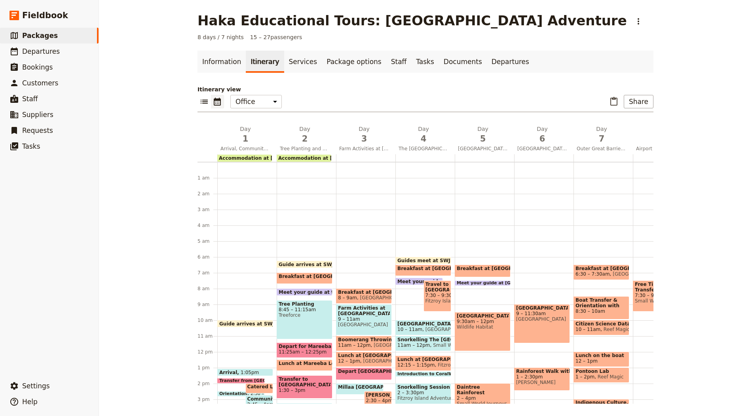
scroll to position [87, 0]
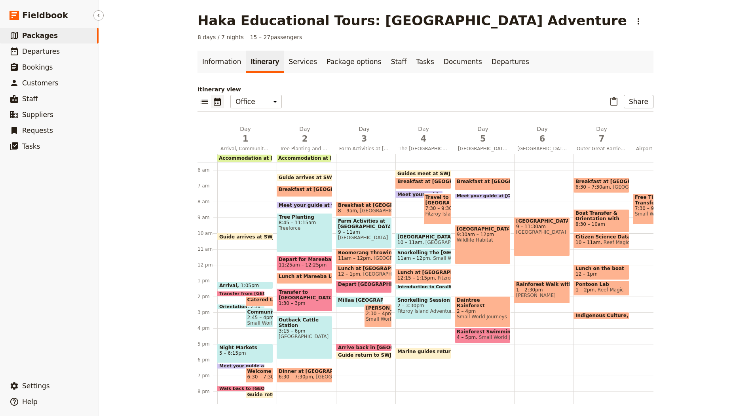
click at [23, 29] on link "​ Packages" at bounding box center [49, 36] width 99 height 16
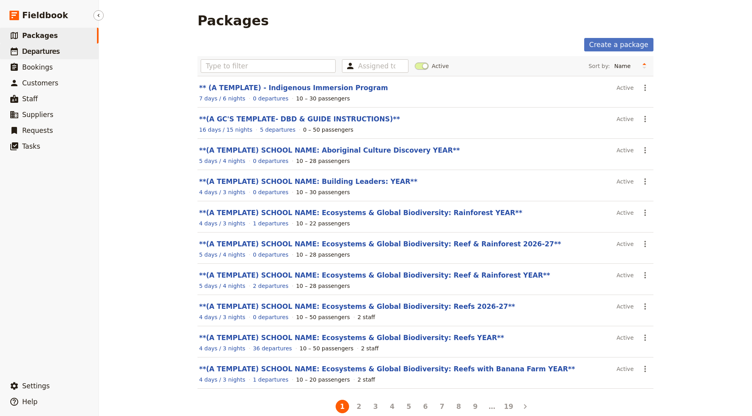
click at [53, 52] on span "Departures" at bounding box center [41, 51] width 38 height 8
select select "CREATED_AT"
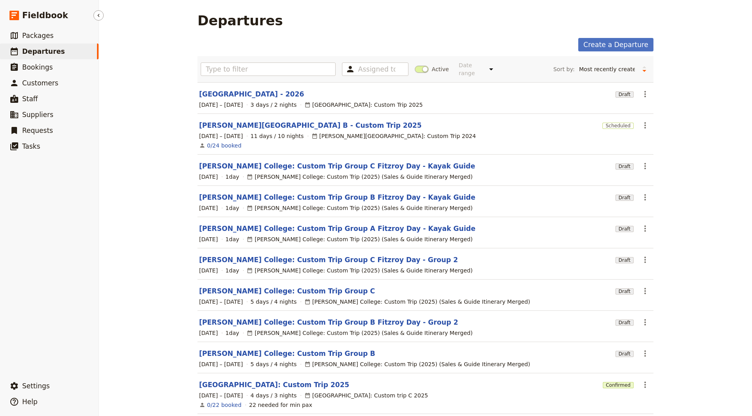
click at [30, 25] on nav "​ Fieldbook ​ ​ Packages ​ Departures ​ Bookings ​ Customers ​ Staff ​ Supplier…" at bounding box center [49, 208] width 99 height 416
click at [32, 17] on span "Fieldbook" at bounding box center [45, 15] width 46 height 12
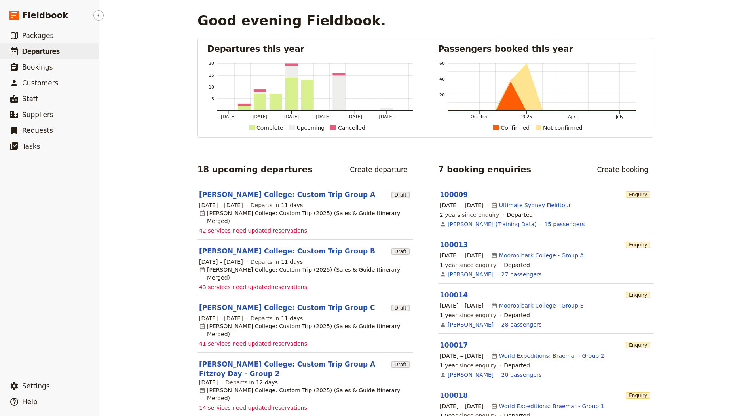
click at [62, 53] on link "​ Departures" at bounding box center [49, 52] width 99 height 16
select select "CREATED_AT"
